Goal: Information Seeking & Learning: Learn about a topic

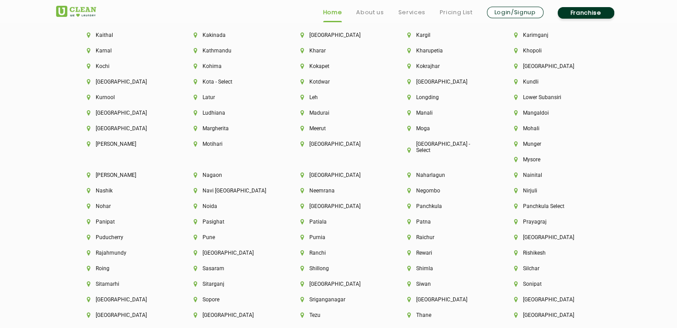
scroll to position [2269, 0]
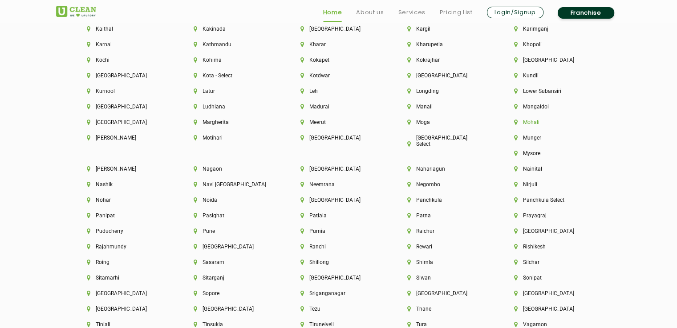
click at [531, 125] on li "Mohali" at bounding box center [552, 122] width 77 height 6
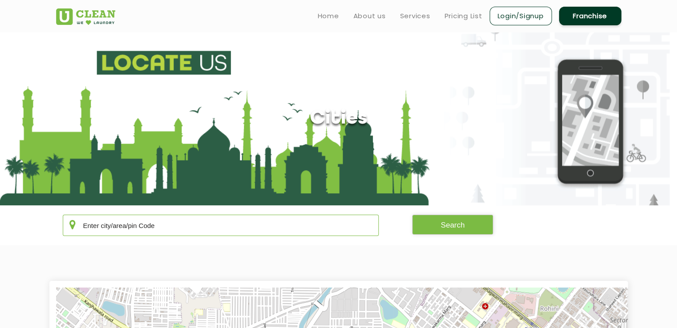
click at [111, 229] on input "text" at bounding box center [221, 225] width 316 height 21
type input "140901"
click at [440, 225] on button "Search" at bounding box center [452, 225] width 81 height 20
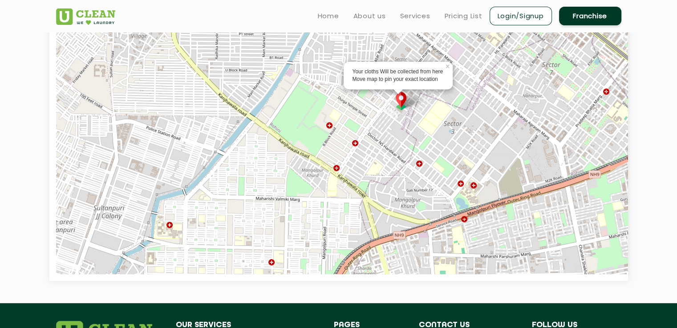
scroll to position [222, 0]
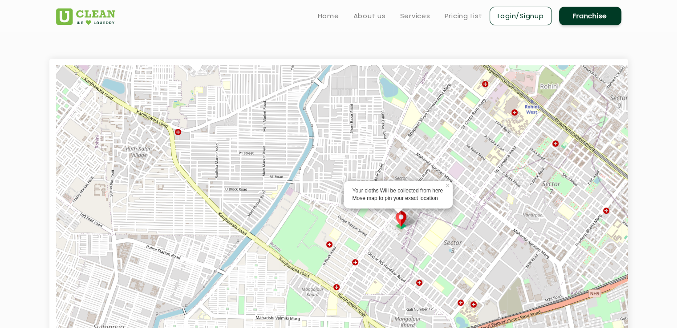
click at [400, 218] on img at bounding box center [400, 220] width 17 height 18
click at [400, 217] on img at bounding box center [400, 220] width 17 height 18
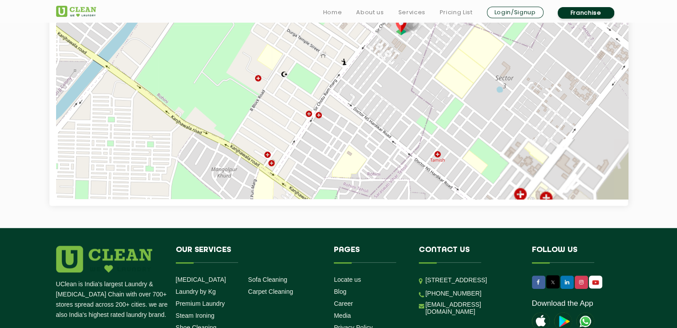
scroll to position [445, 0]
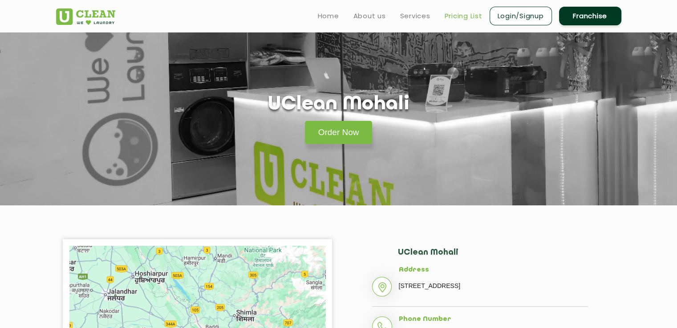
click at [463, 13] on link "Pricing List" at bounding box center [463, 16] width 38 height 11
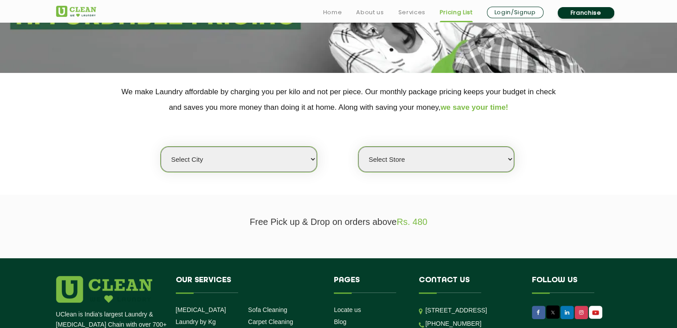
scroll to position [133, 0]
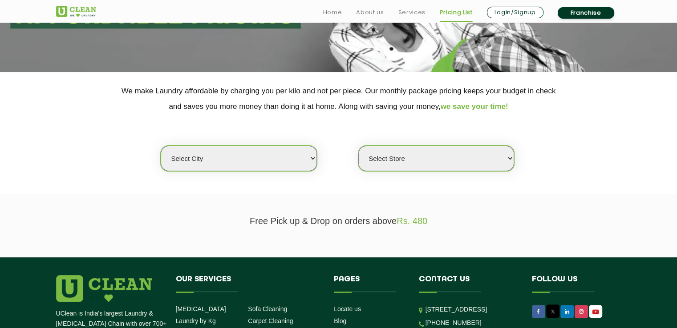
click at [312, 157] on select "Select city Aalo Abu Dhabi Agartala Agra Ahmedabad Akola Aligarh Alwar - UClean…" at bounding box center [239, 158] width 156 height 25
select select "70"
click at [161, 146] on select "Select city Aalo Abu Dhabi Agartala Agra Ahmedabad Akola Aligarh Alwar - UClean…" at bounding box center [239, 158] width 156 height 25
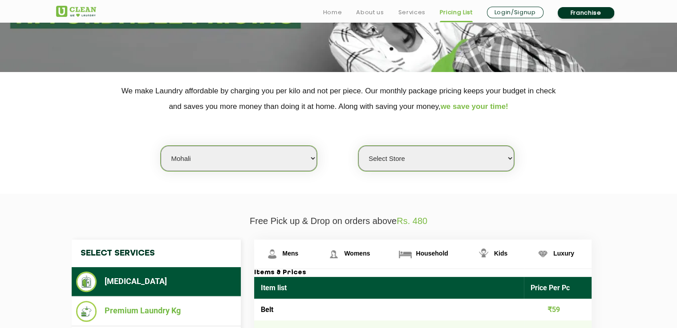
click at [473, 157] on select "Select Store UClean Mohali UClean Sector 89 Mohali UClean Mohali Sec-61 UClean …" at bounding box center [436, 158] width 156 height 25
select select "223"
click at [358, 146] on select "Select Store UClean Mohali UClean Sector 89 Mohali UClean Mohali Sec-61 UClean …" at bounding box center [436, 158] width 156 height 25
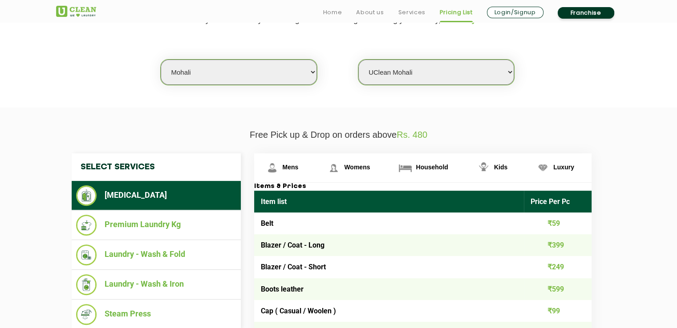
scroll to position [222, 0]
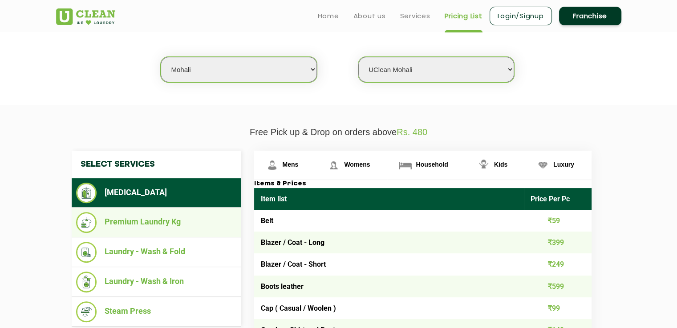
click at [159, 222] on li "Premium Laundry Kg" at bounding box center [156, 222] width 160 height 21
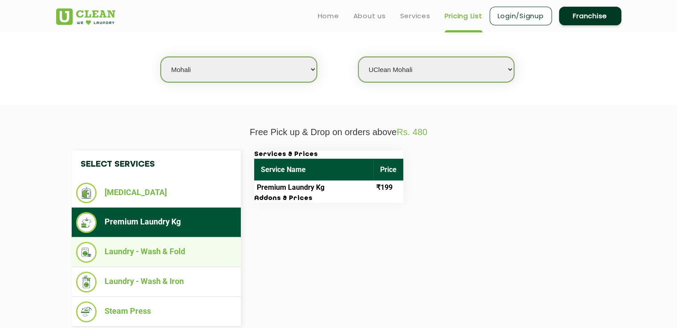
click at [158, 250] on li "Laundry - Wash & Fold" at bounding box center [156, 252] width 160 height 21
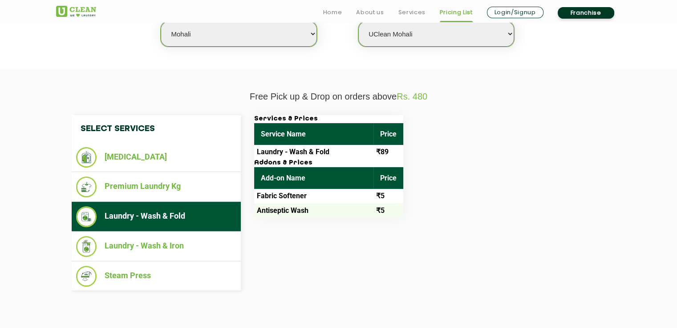
scroll to position [311, 0]
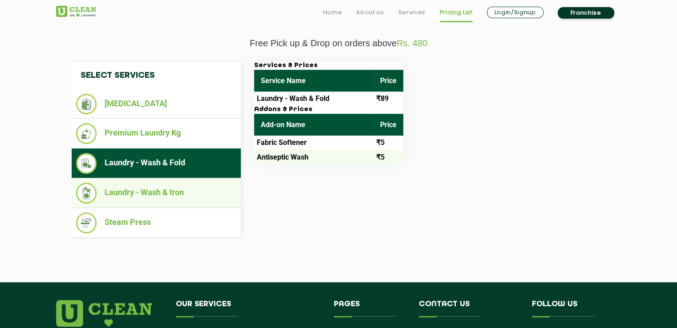
click at [156, 188] on li "Laundry - Wash & Iron" at bounding box center [156, 193] width 160 height 21
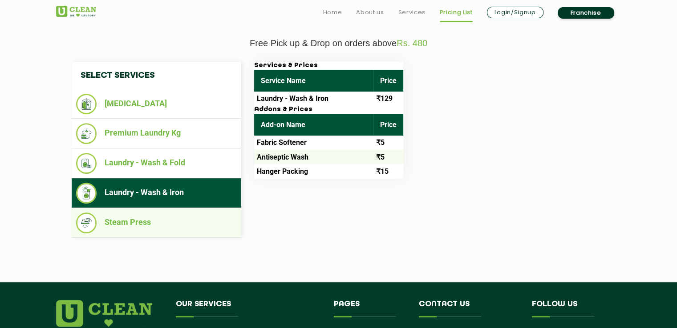
click at [129, 223] on li "Steam Press" at bounding box center [156, 223] width 160 height 21
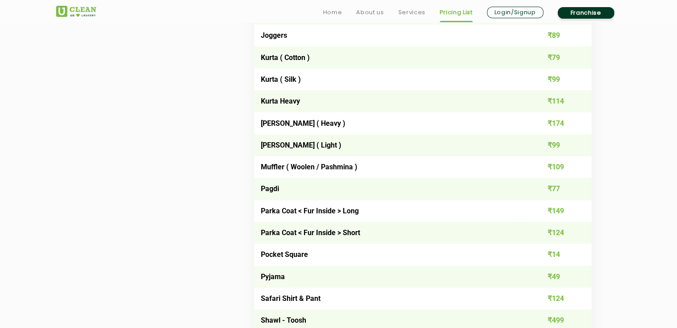
scroll to position [1112, 0]
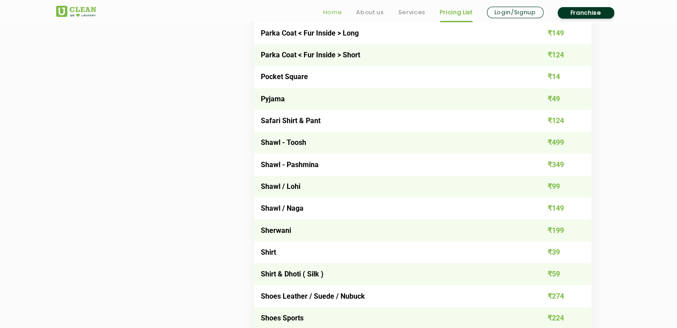
click at [328, 13] on link "Home" at bounding box center [332, 12] width 19 height 11
